Goal: Obtain resource: Download file/media

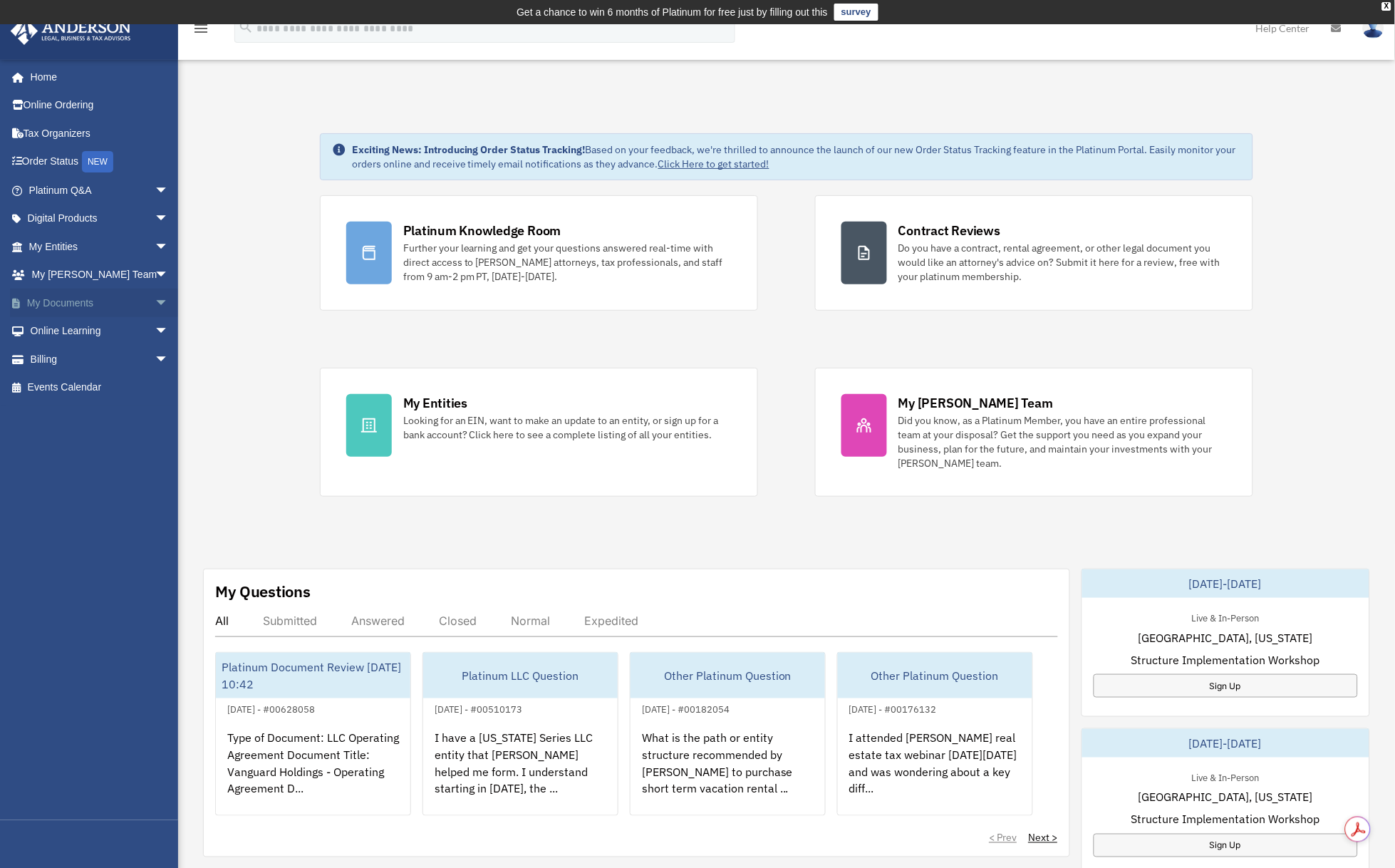
click at [155, 297] on span "arrow_drop_down" at bounding box center [169, 302] width 29 height 29
click at [60, 333] on link "Box" at bounding box center [104, 331] width 171 height 29
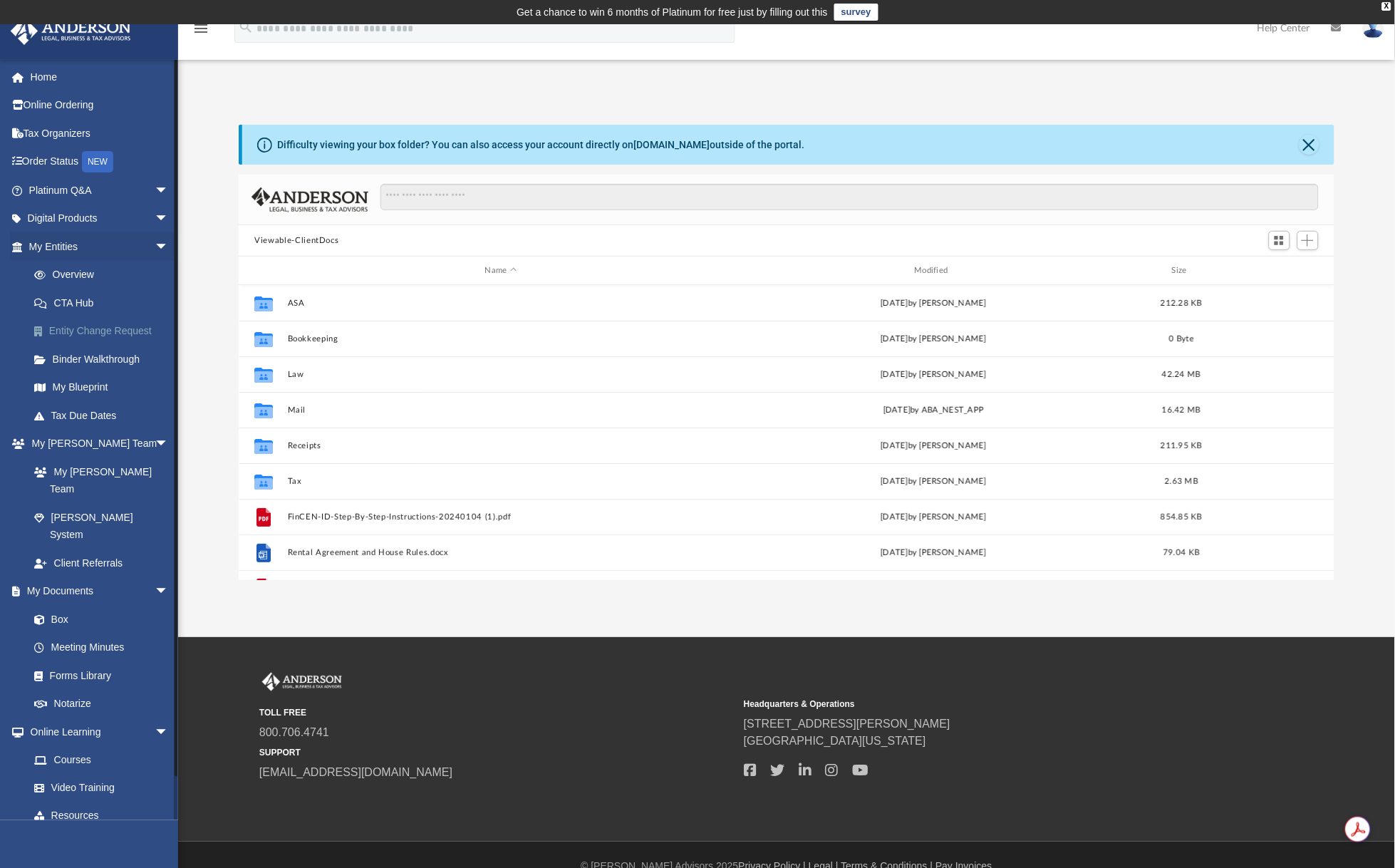
scroll to position [310, 1084]
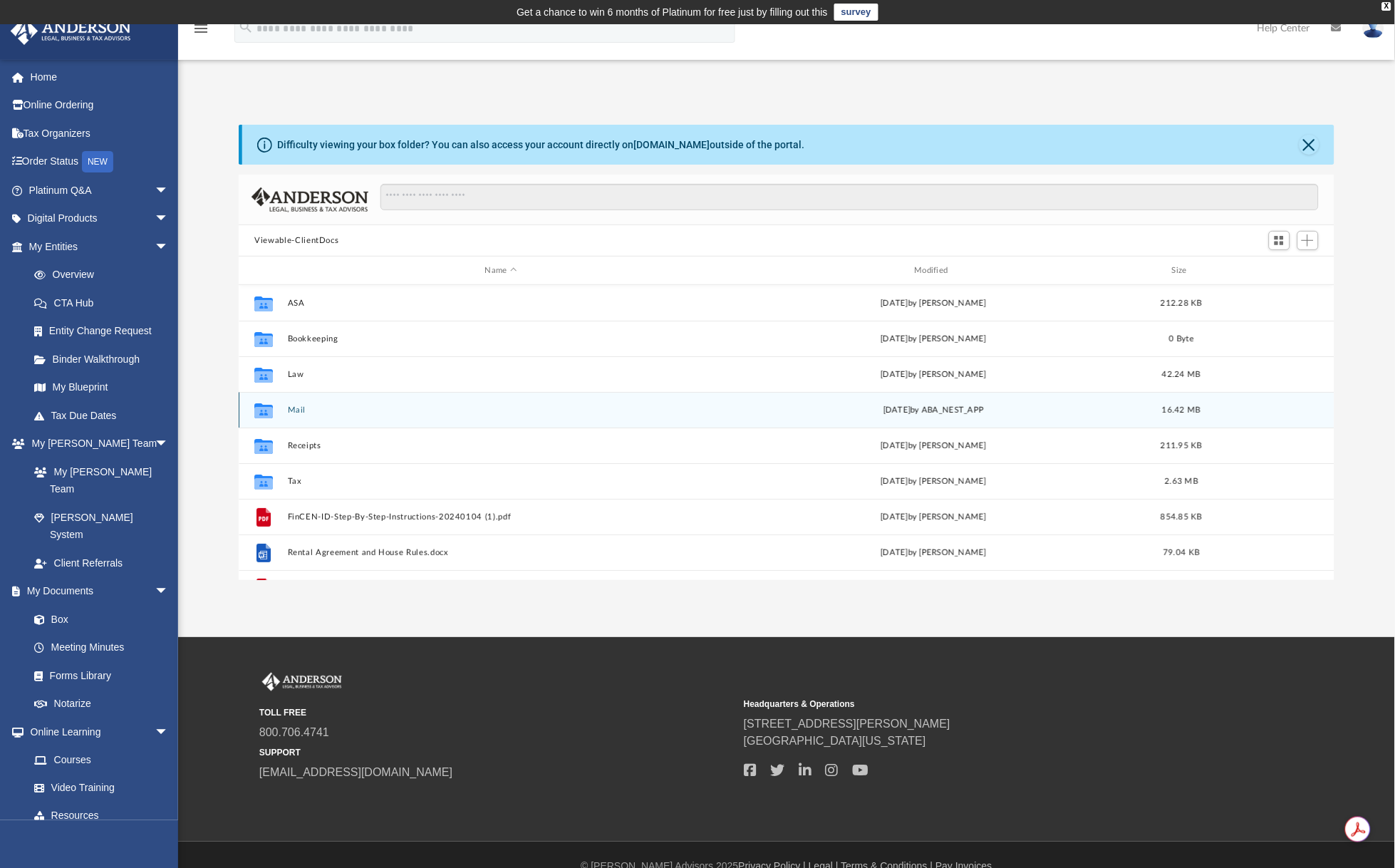
click at [295, 410] on button "Mail" at bounding box center [502, 410] width 427 height 9
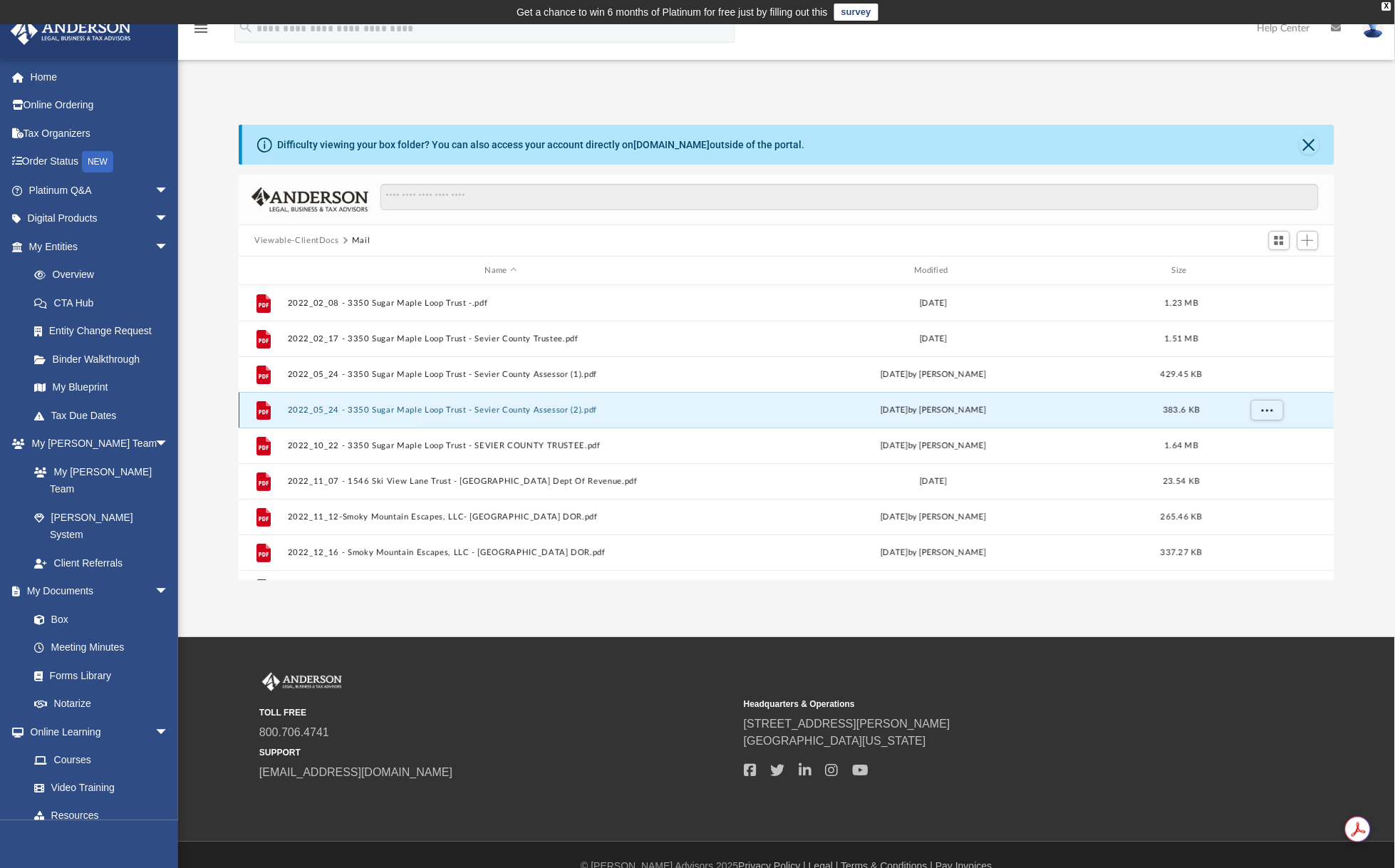
click at [303, 408] on button "2022_05_24 - 3350 Sugar Maple Loop Trust - Sevier County Assessor (2).pdf" at bounding box center [502, 410] width 427 height 9
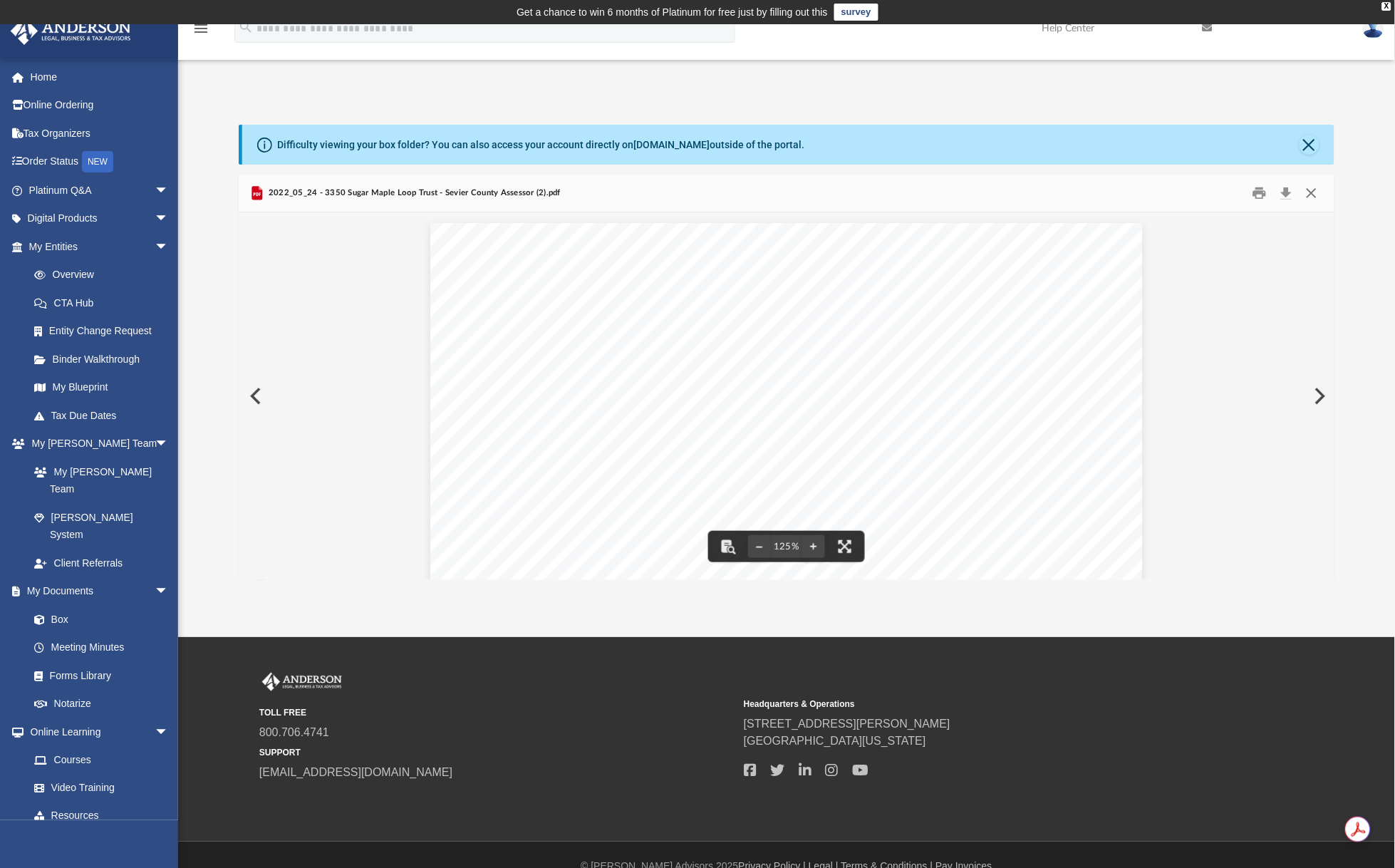
click at [1314, 195] on button "Close" at bounding box center [1312, 194] width 26 height 22
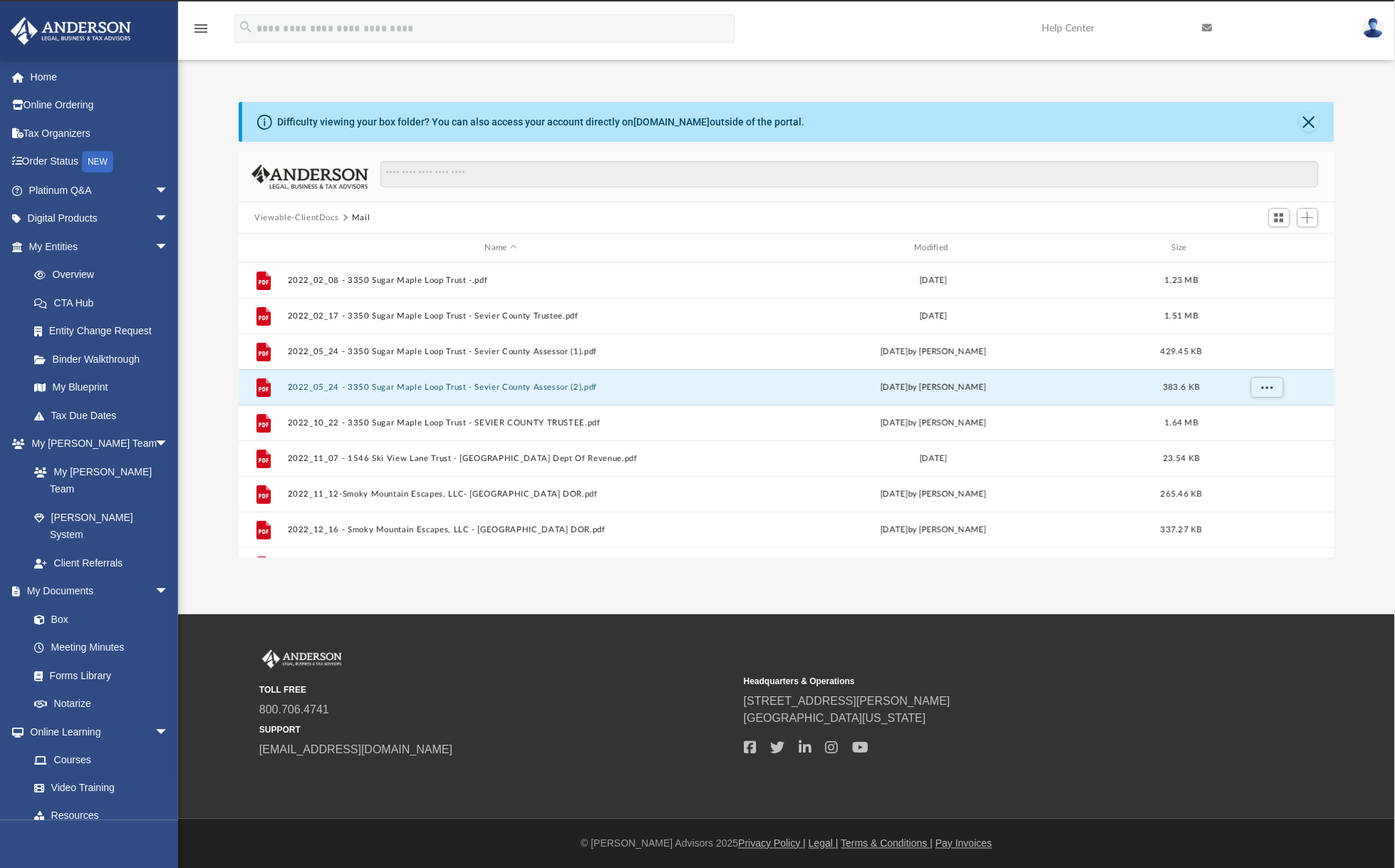
scroll to position [0, 0]
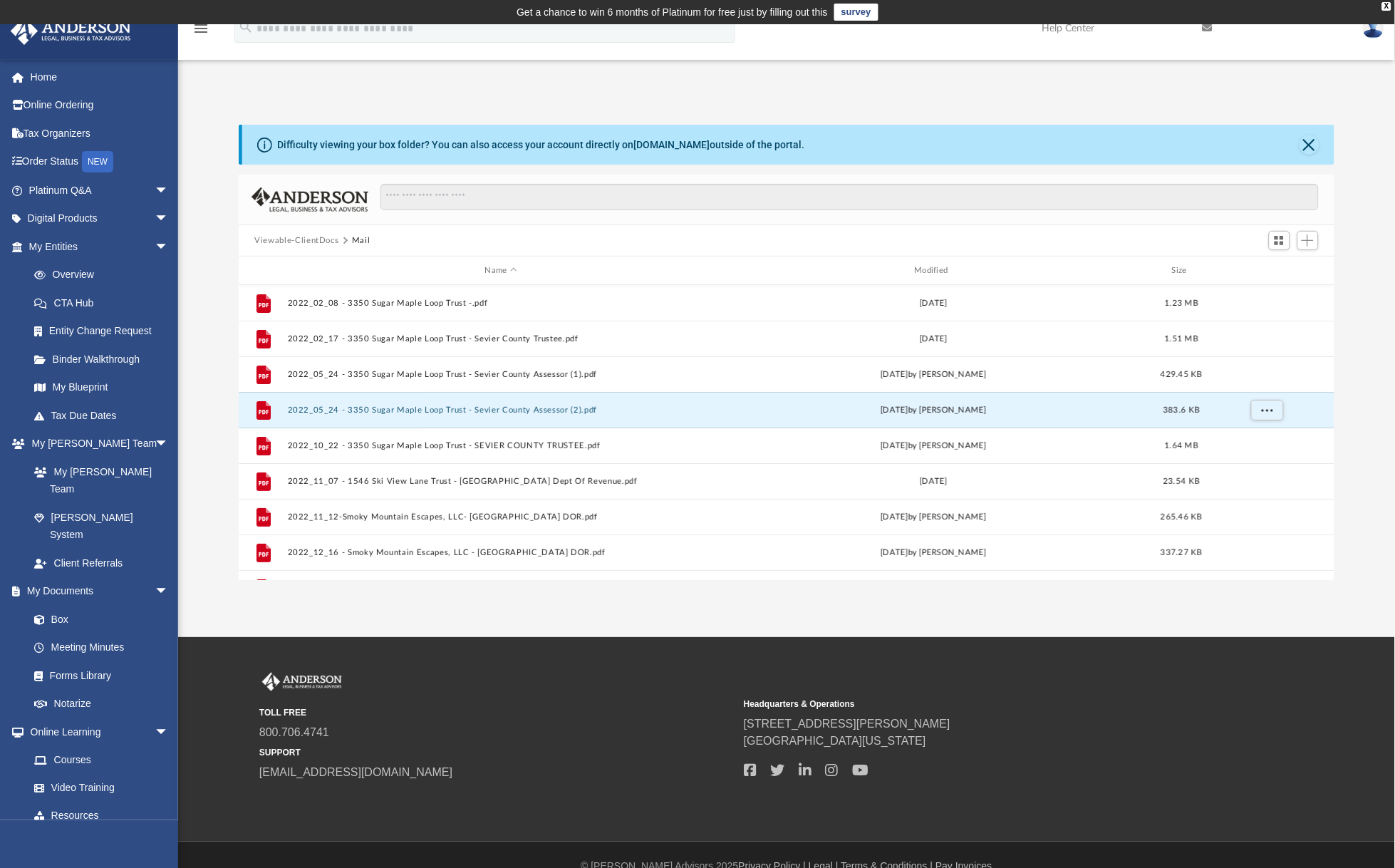
click at [302, 237] on button "Viewable-ClientDocs" at bounding box center [297, 241] width 84 height 13
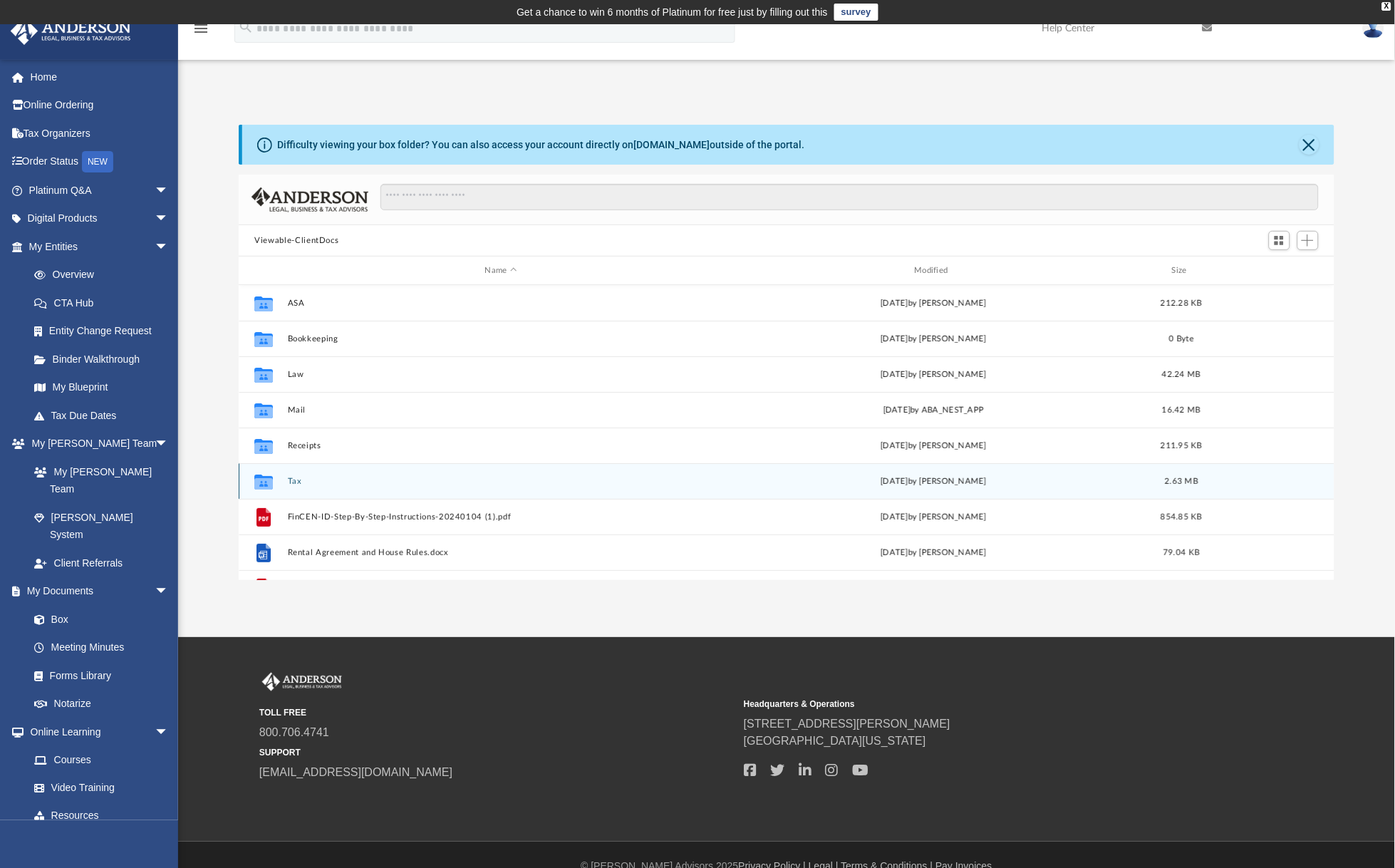
click at [288, 480] on button "Tax" at bounding box center [502, 481] width 427 height 9
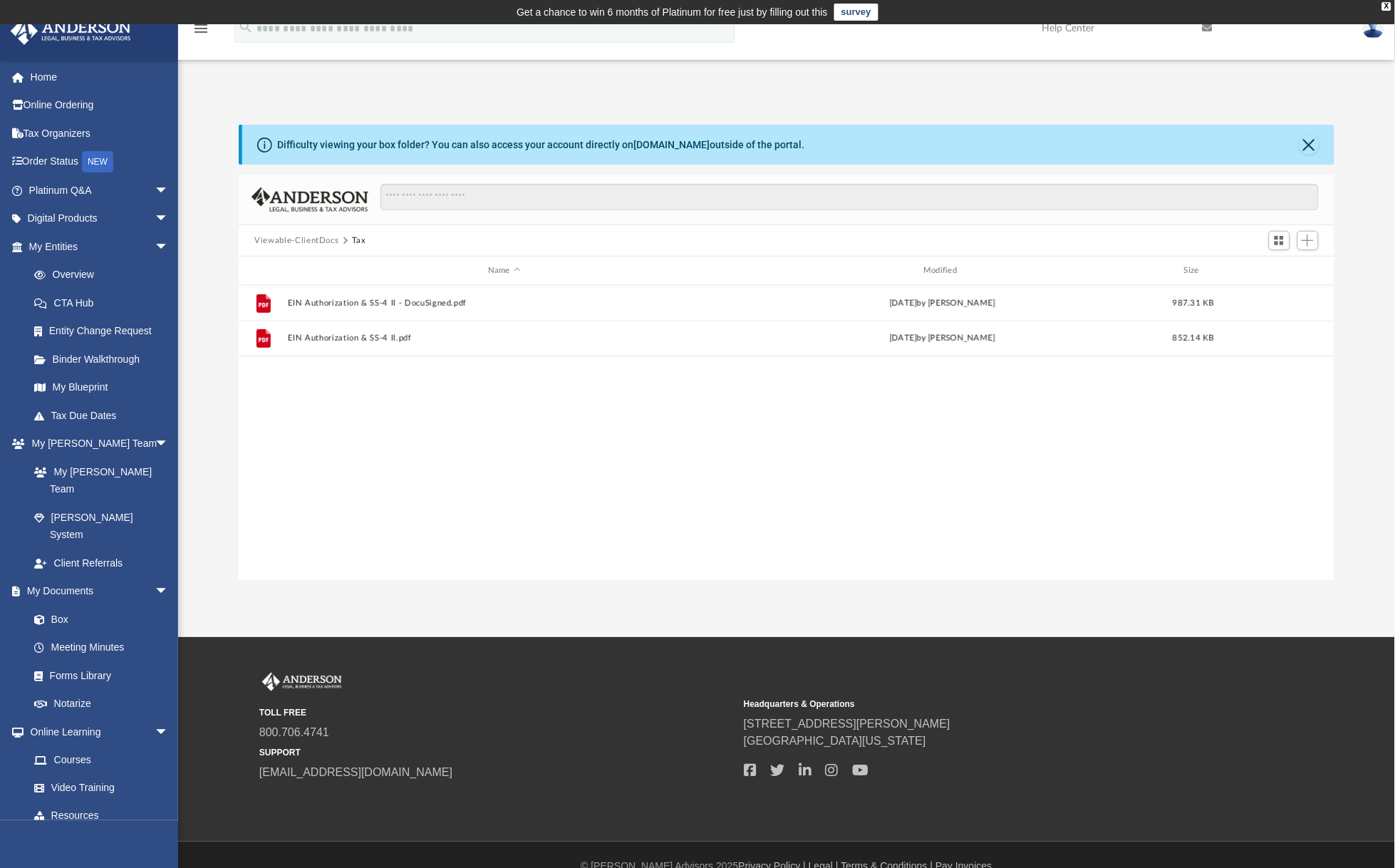
click at [302, 237] on button "Viewable-ClientDocs" at bounding box center [297, 241] width 84 height 13
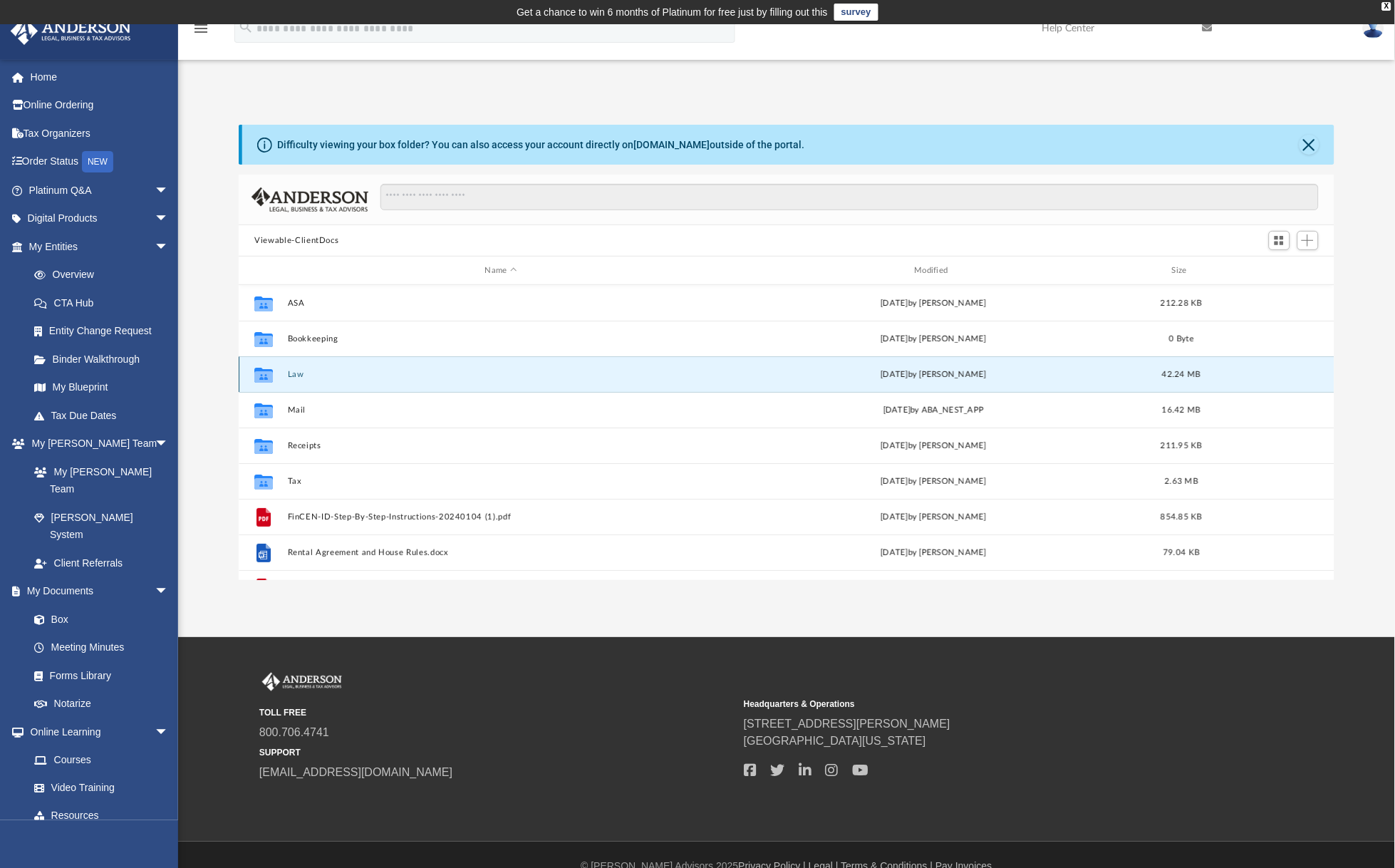
click at [297, 376] on button "Law" at bounding box center [502, 375] width 427 height 9
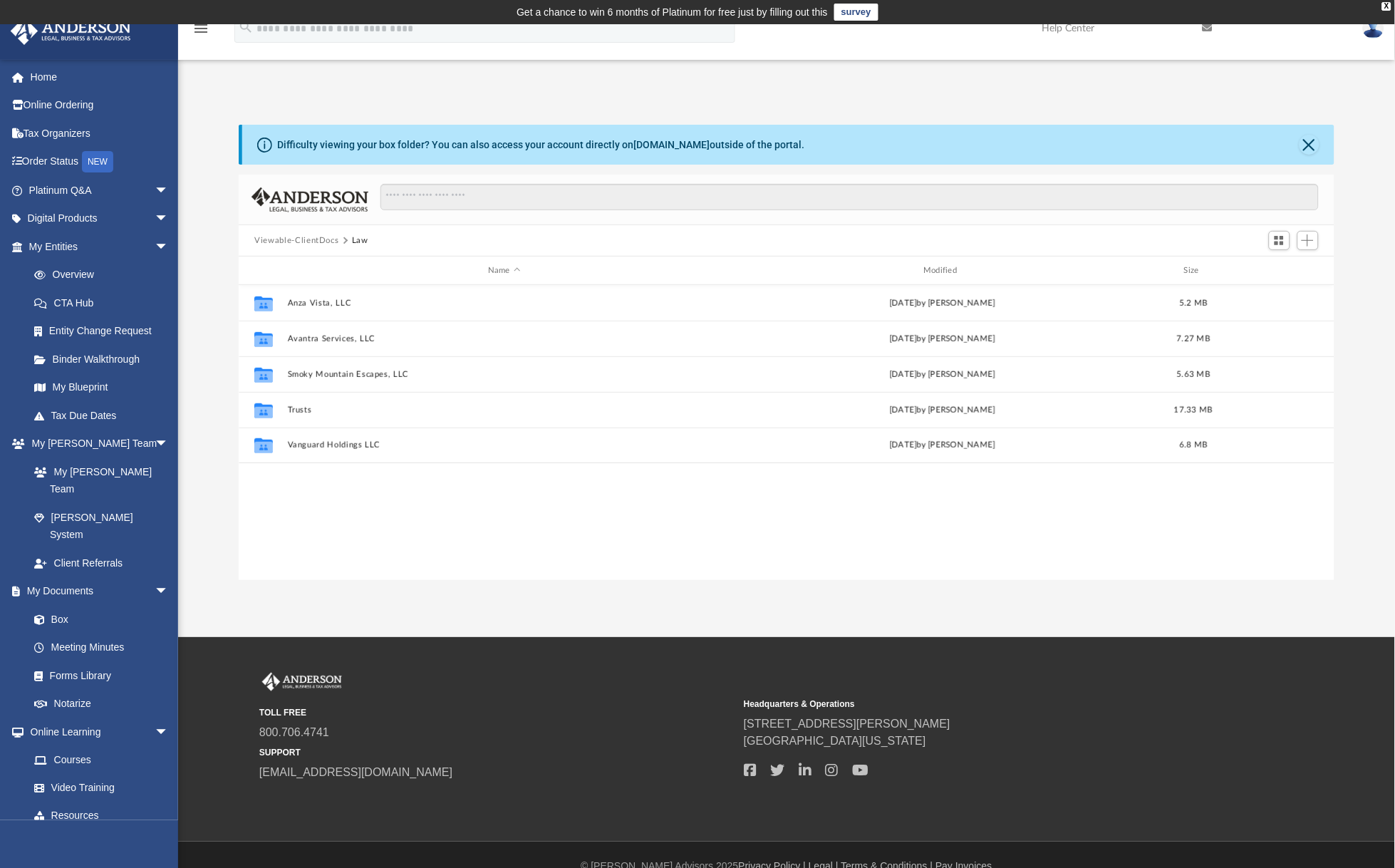
click at [297, 229] on div "Viewable-ClientDocs Law" at bounding box center [786, 241] width 1095 height 32
click at [307, 237] on button "Viewable-ClientDocs" at bounding box center [297, 241] width 84 height 13
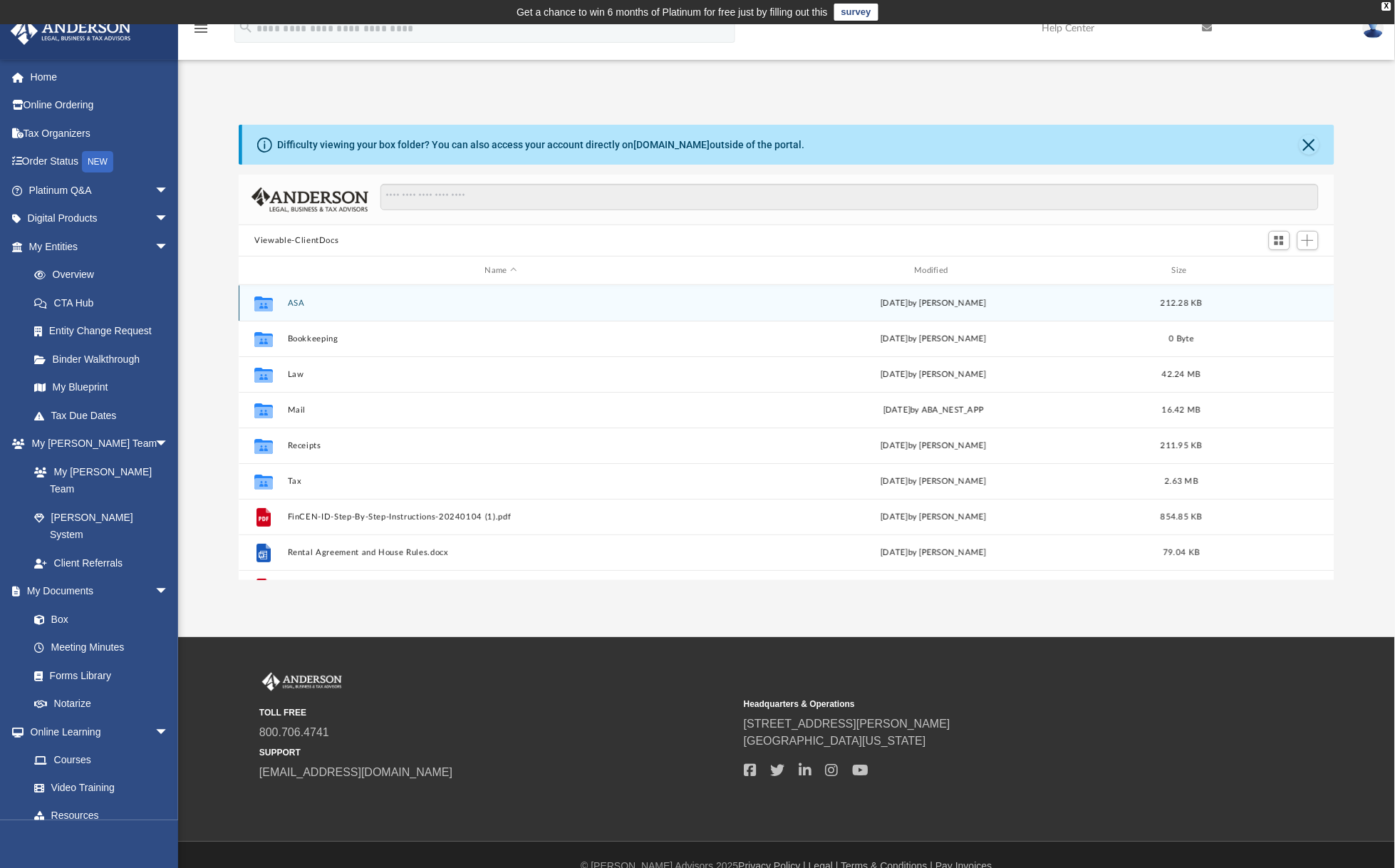
click at [297, 292] on div "Collaborated Folder ASA Thu May 19 2022 by Jaime Escandon 212.28 KB" at bounding box center [786, 303] width 1096 height 35
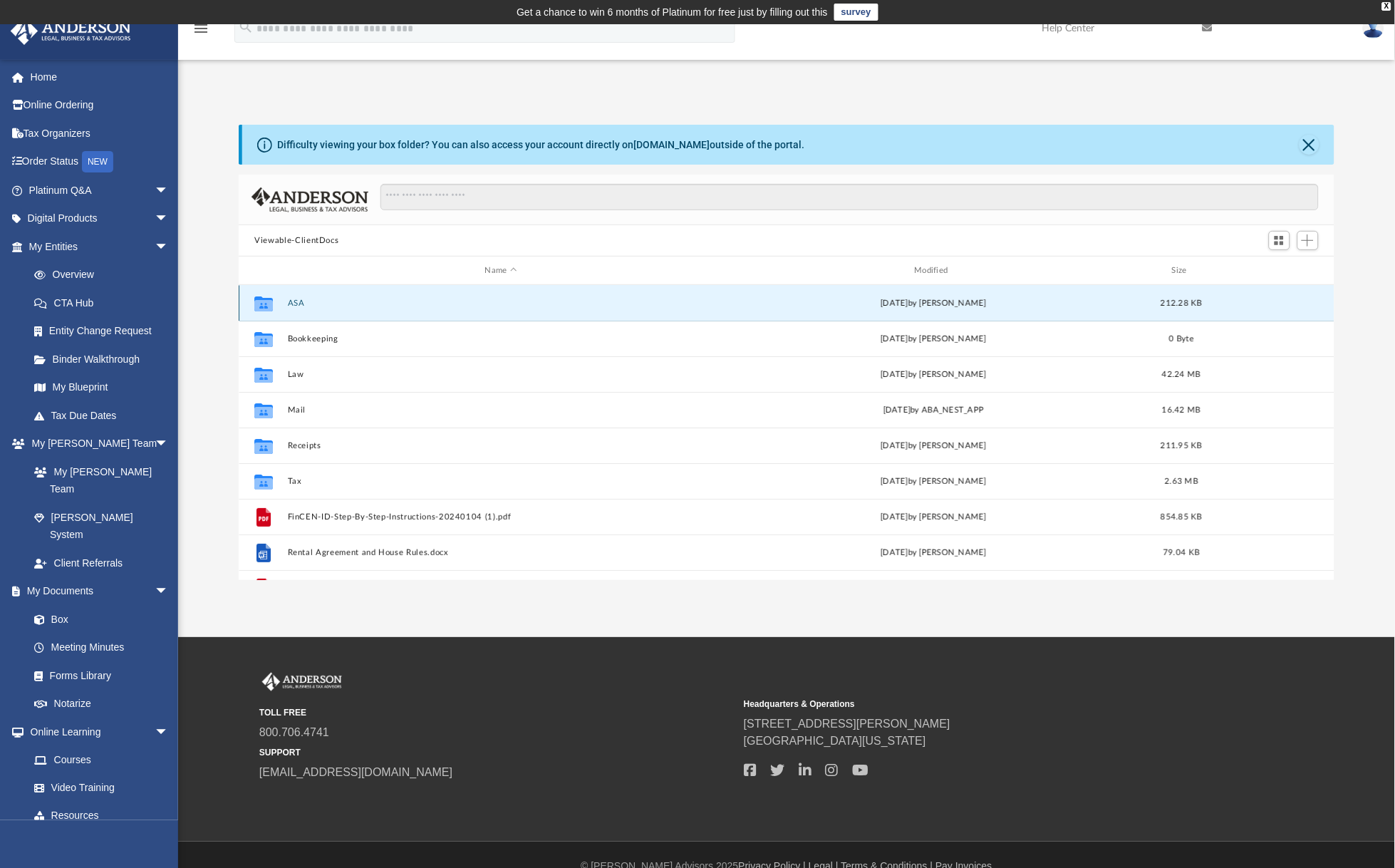
click at [297, 299] on button "ASA" at bounding box center [502, 303] width 427 height 9
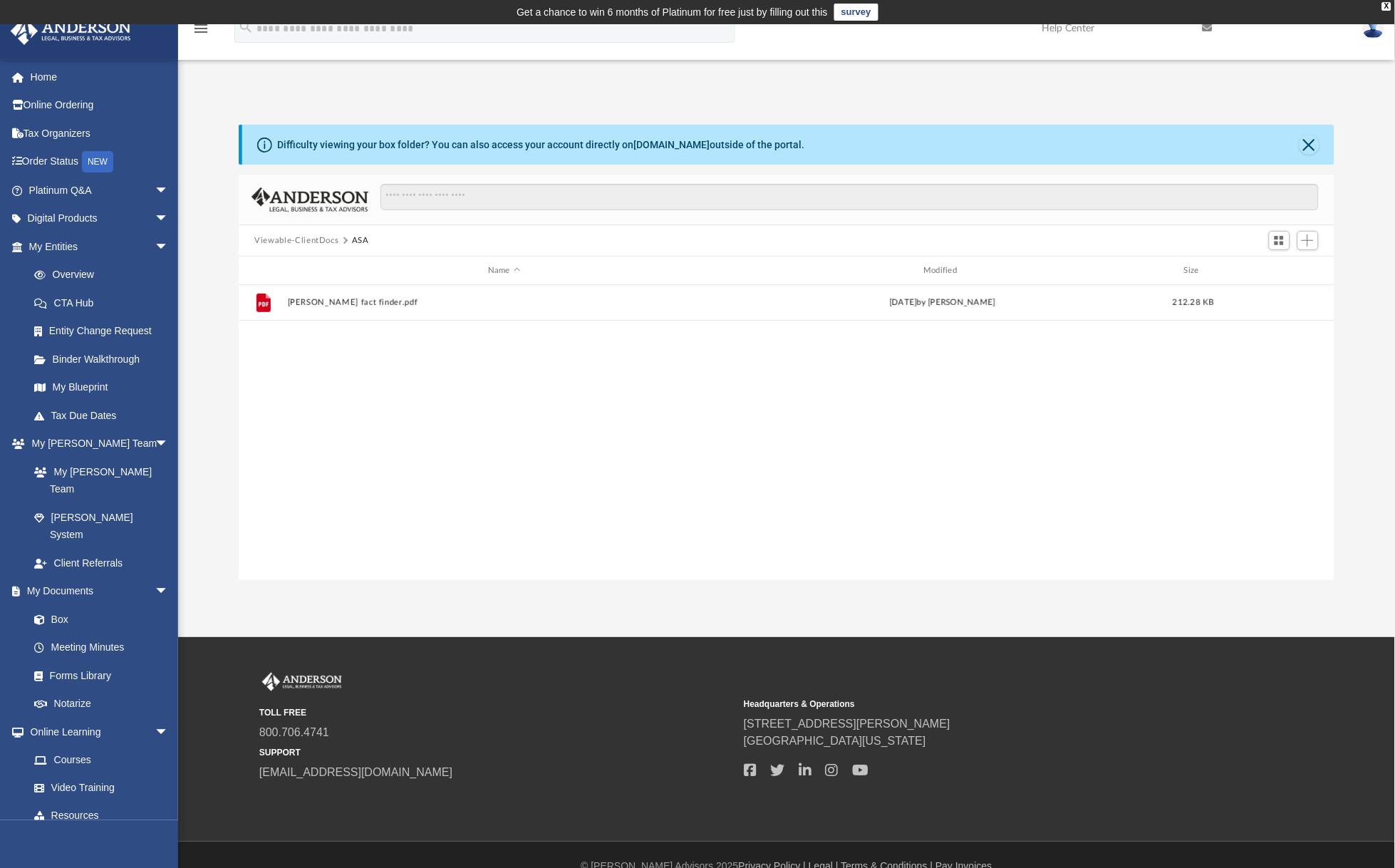
click at [295, 237] on button "Viewable-ClientDocs" at bounding box center [297, 241] width 84 height 13
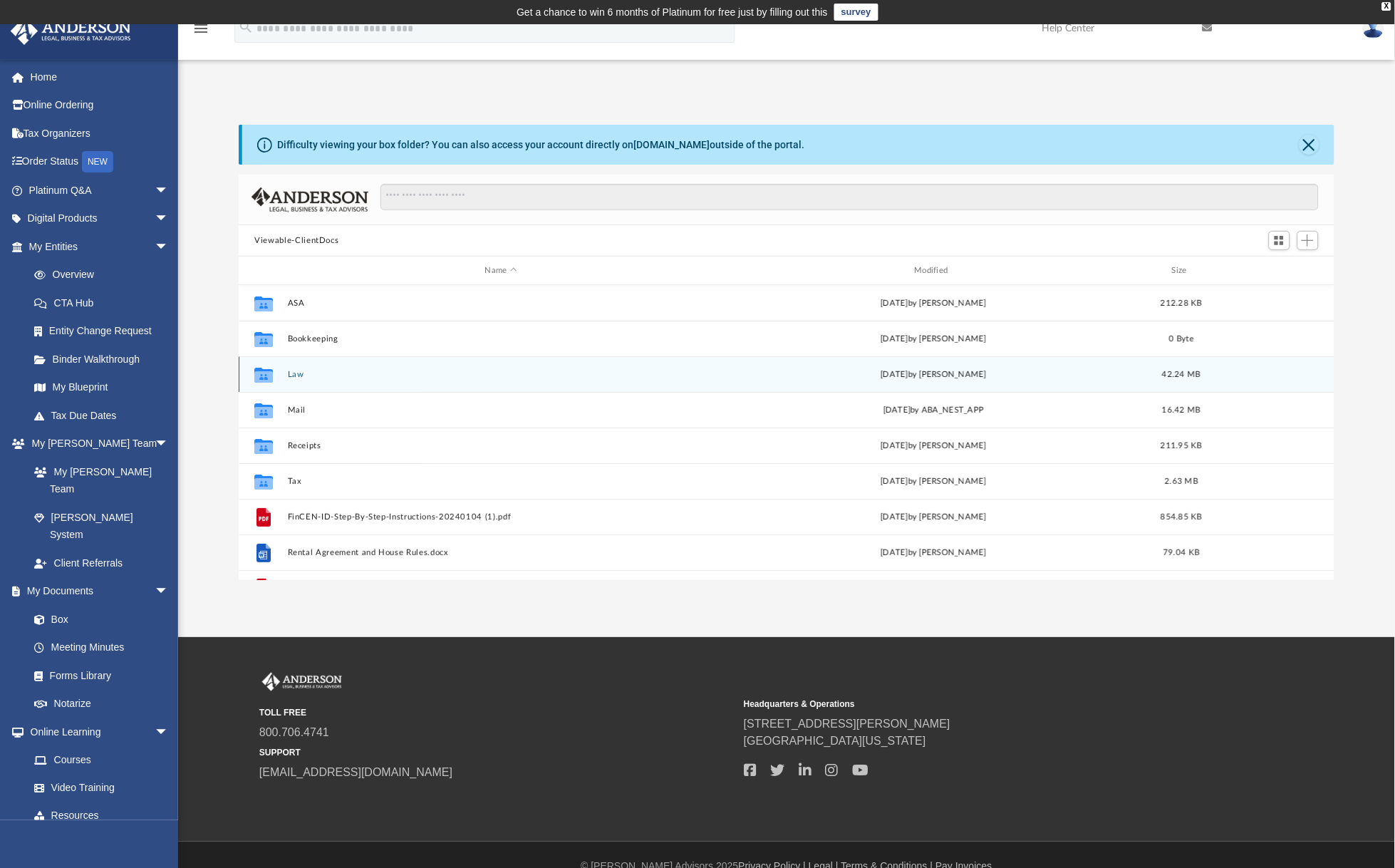
click at [297, 373] on button "Law" at bounding box center [502, 375] width 427 height 9
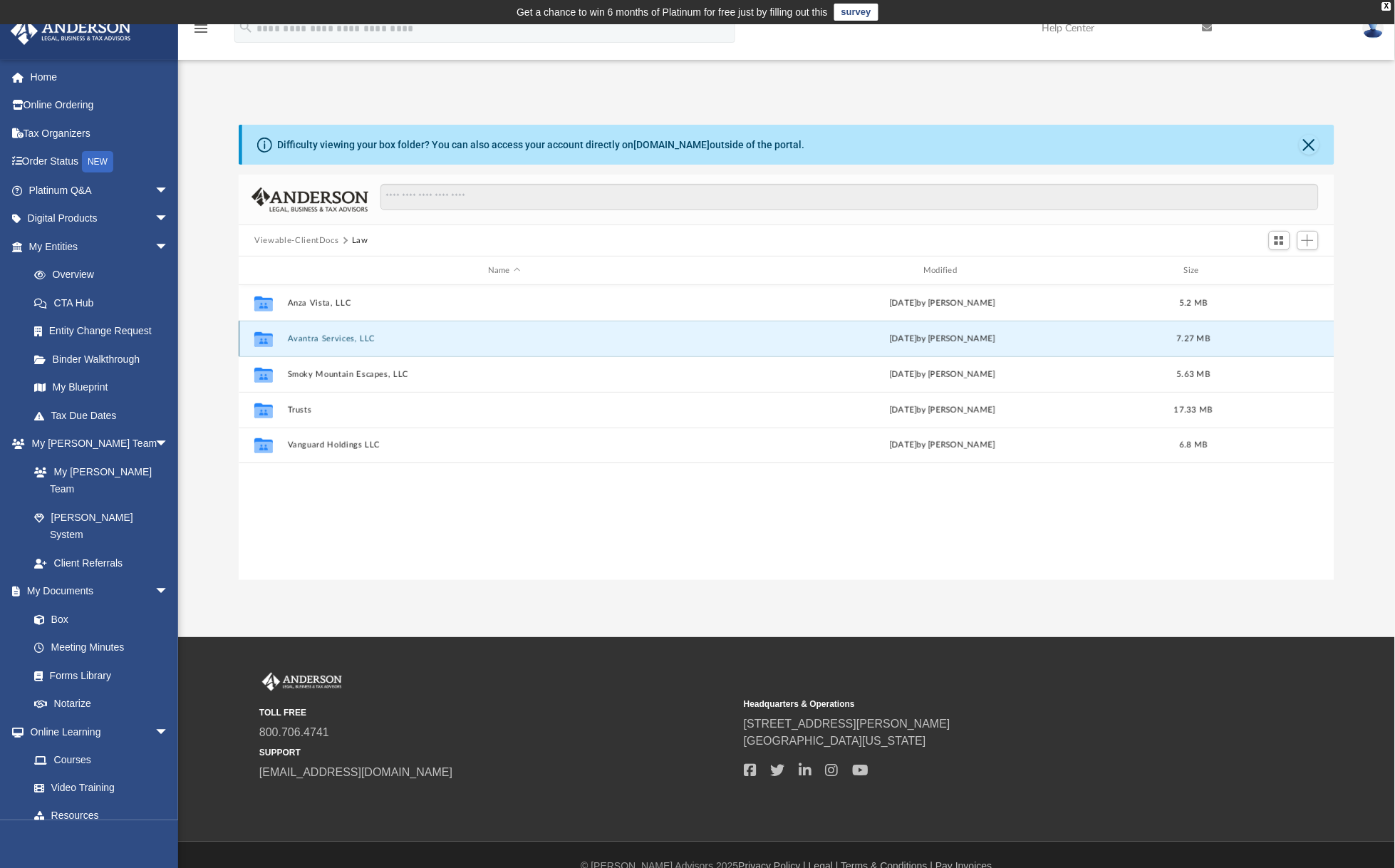
click at [309, 335] on button "Avantra Services, LLC" at bounding box center [504, 338] width 433 height 9
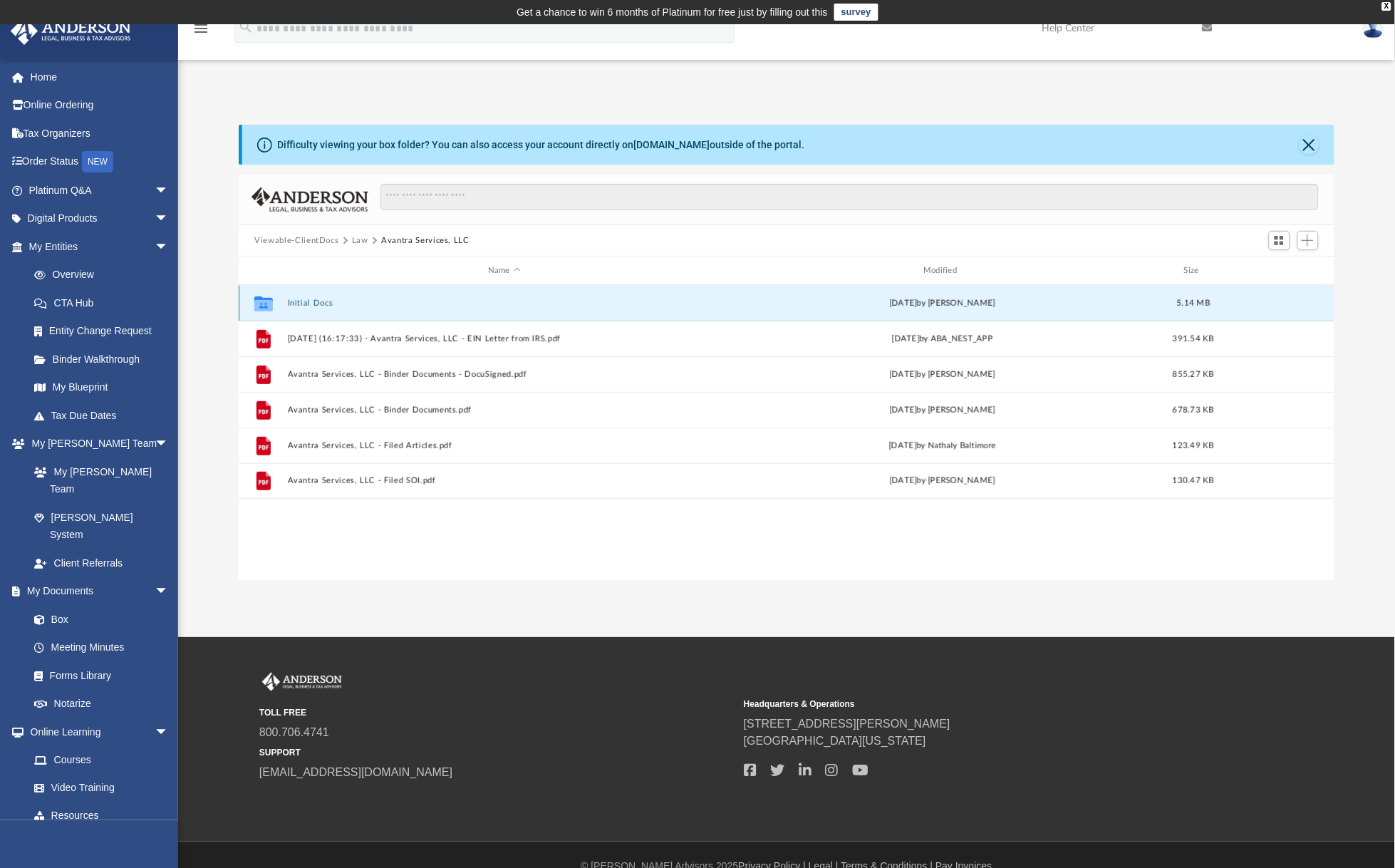
click at [307, 300] on button "Initial Docs" at bounding box center [504, 303] width 433 height 9
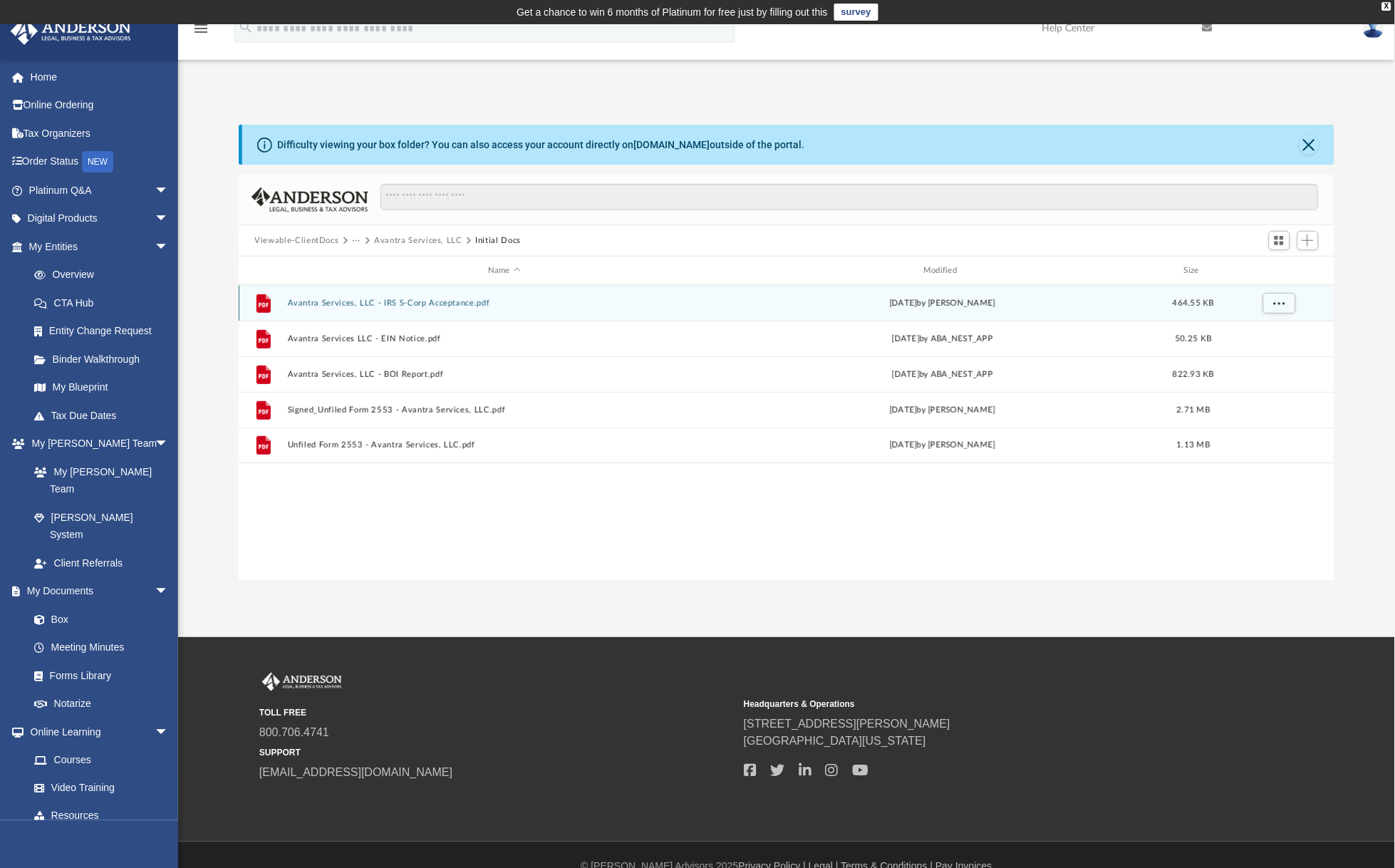
click at [421, 301] on button "Avantra Services, LLC - IRS S-Corp Acceptance.pdf" at bounding box center [504, 303] width 433 height 9
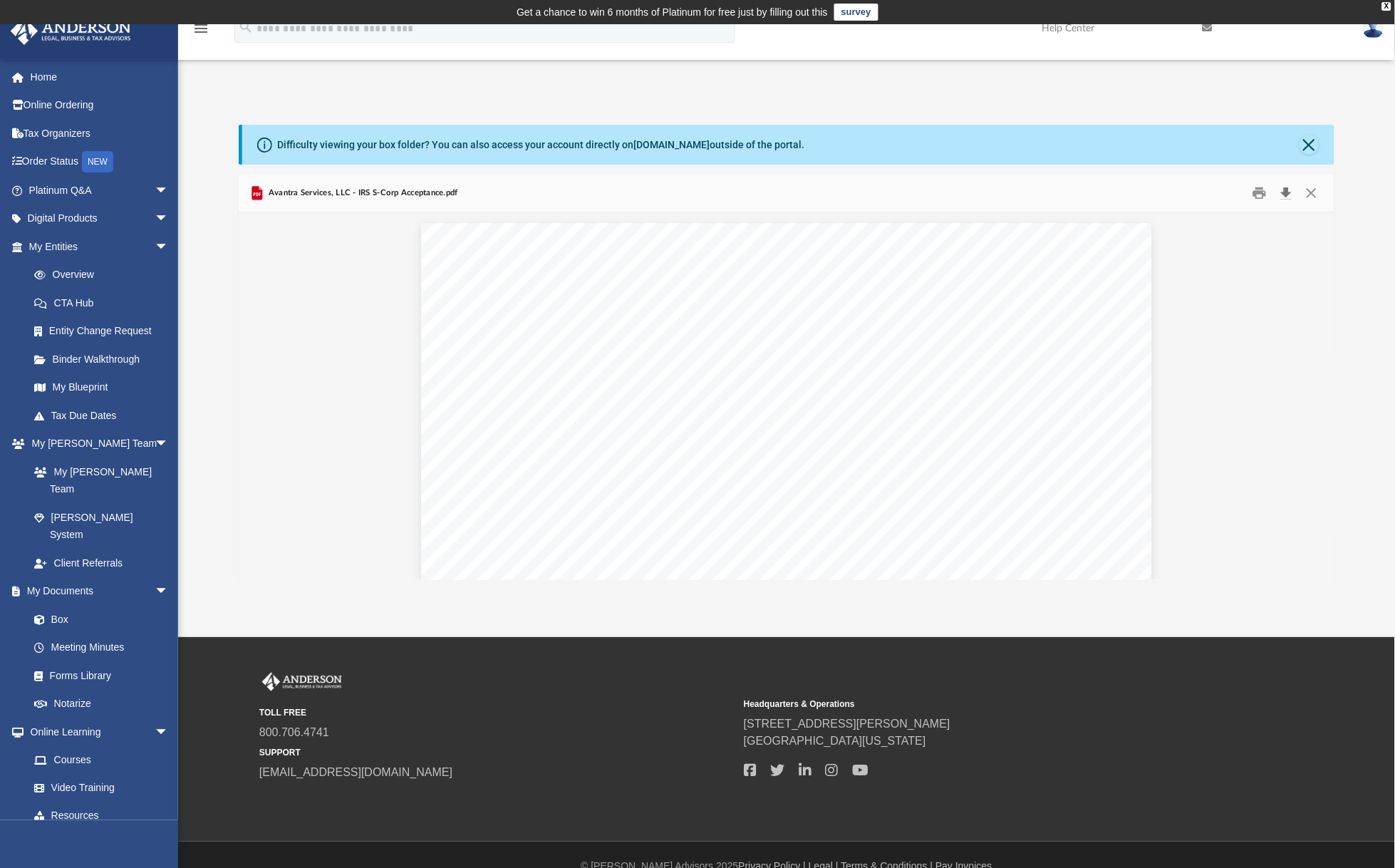
click at [1281, 191] on button "Download" at bounding box center [1287, 194] width 26 height 22
